Goal: Register for event/course

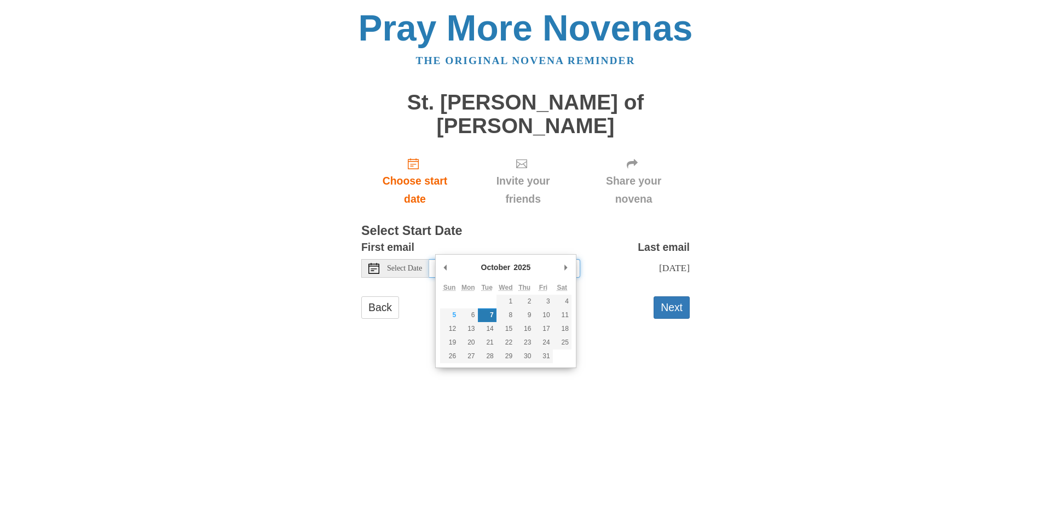
click at [488, 259] on input "Tuesday, October 7th" at bounding box center [504, 268] width 151 height 19
type input "Monday, October 6th"
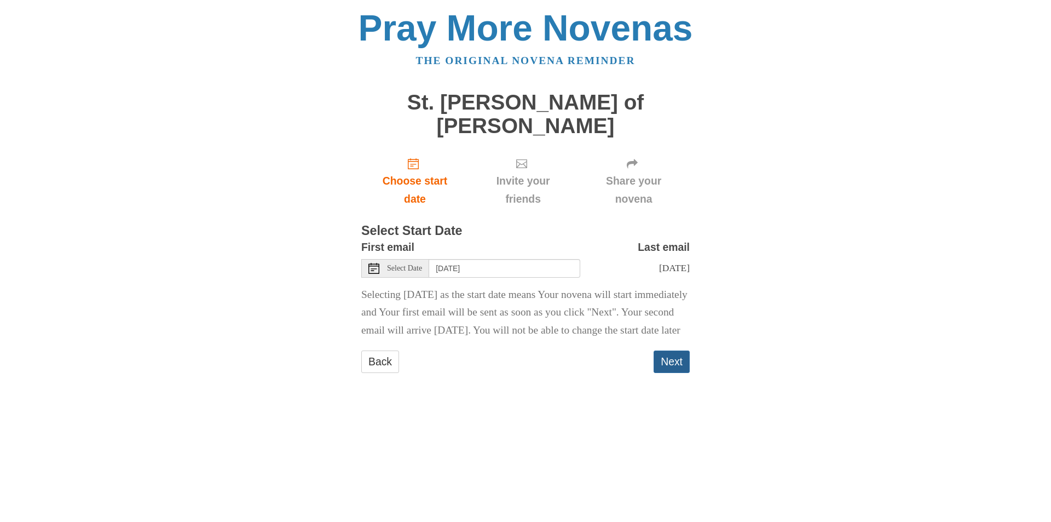
click at [683, 362] on button "Next" at bounding box center [672, 361] width 36 height 22
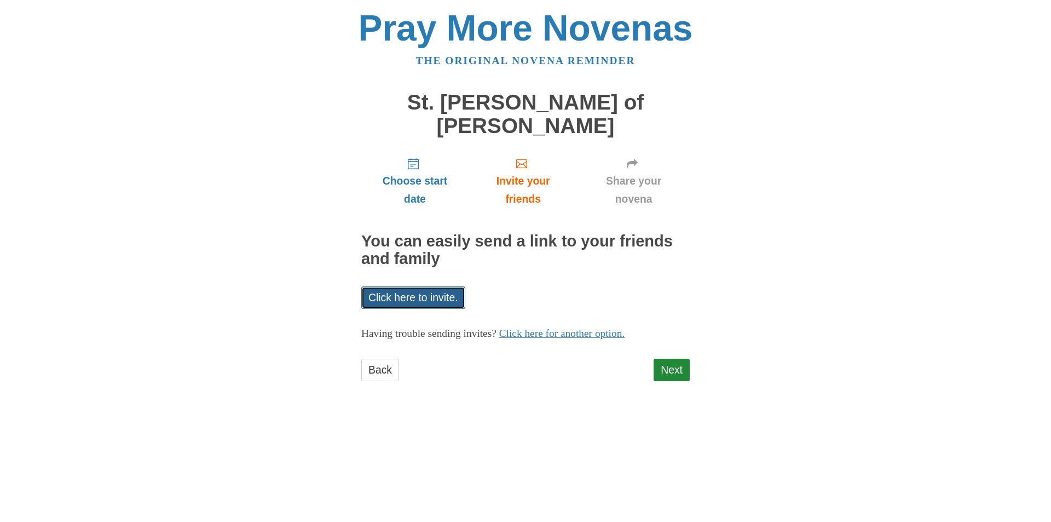
click at [427, 286] on link "Click here to invite." at bounding box center [413, 297] width 104 height 22
click at [869, 73] on body "Pray More Novenas The original novena reminder St. Teresa of Avila Novena Choos…" at bounding box center [525, 206] width 1051 height 413
click at [600, 327] on link "Click here for another option." at bounding box center [562, 332] width 126 height 11
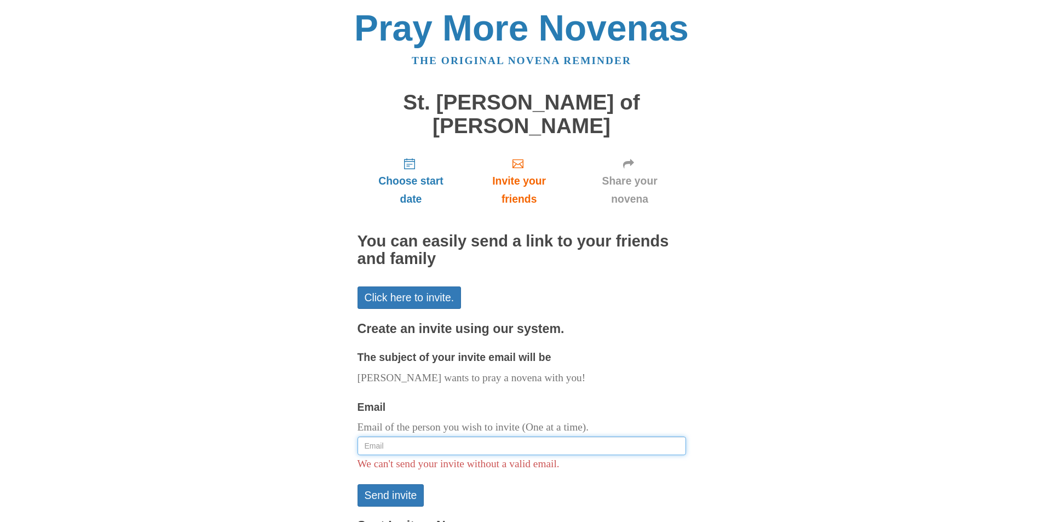
click at [450, 436] on input "Email" at bounding box center [522, 445] width 329 height 19
type input "[EMAIL_ADDRESS][DOMAIN_NAME]"
click at [407, 484] on button "Send invite" at bounding box center [391, 495] width 67 height 22
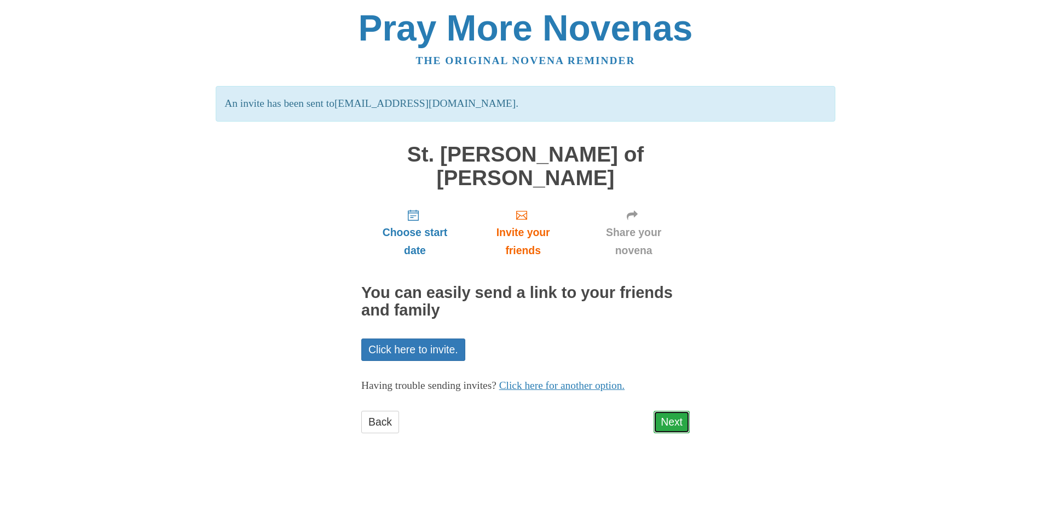
click at [676, 411] on link "Next" at bounding box center [672, 422] width 36 height 22
